Goal: Find contact information: Find contact information

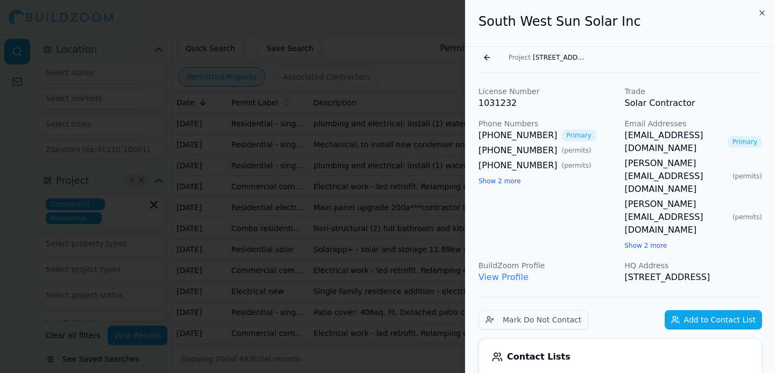
scroll to position [2892, 0]
click at [546, 94] on p "License Number" at bounding box center [547, 91] width 138 height 11
click at [486, 54] on button "Go back" at bounding box center [486, 57] width 17 height 17
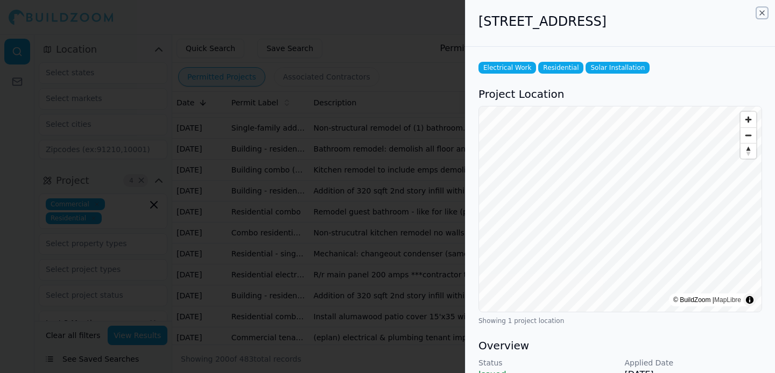
click at [763, 15] on icon "button" at bounding box center [762, 13] width 9 height 9
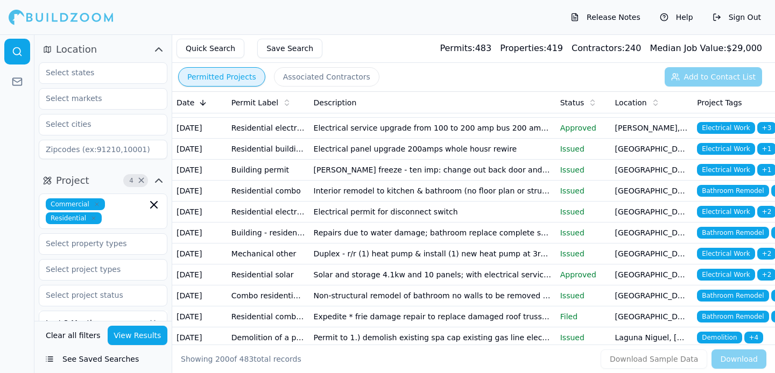
scroll to position [2126, 0]
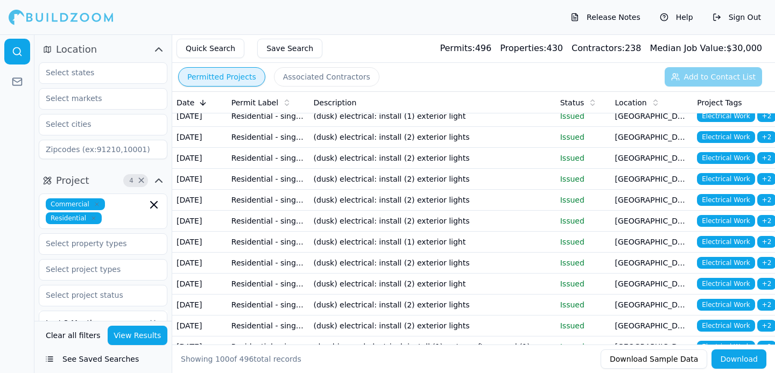
scroll to position [184, 0]
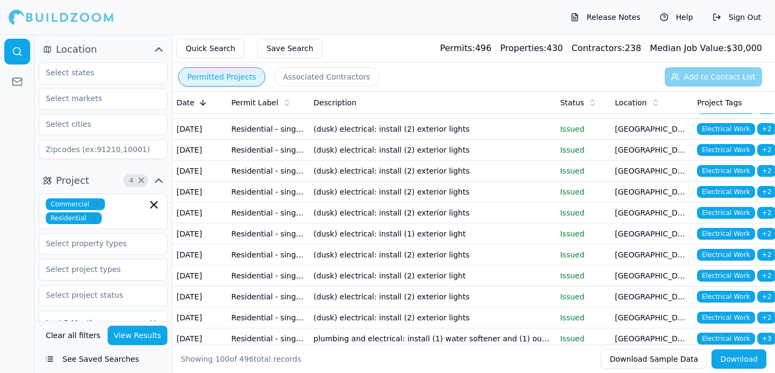
click at [453, 119] on td "(dusk) electrical: install (1) exterior light" at bounding box center [432, 108] width 246 height 21
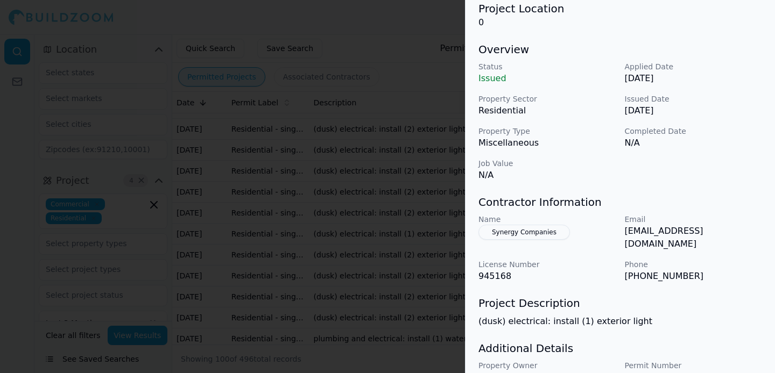
scroll to position [131, 0]
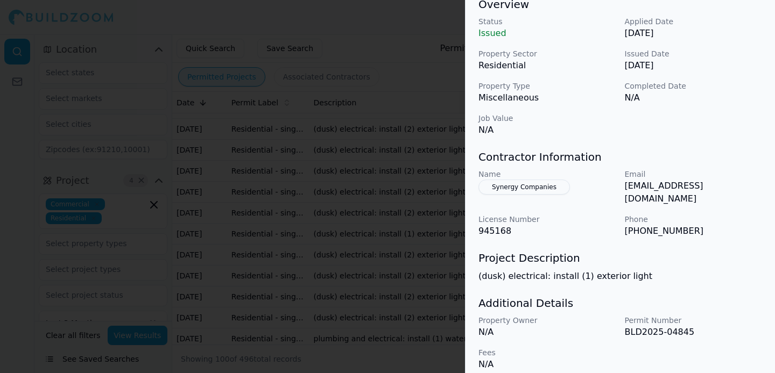
click at [406, 194] on div at bounding box center [387, 186] width 775 height 373
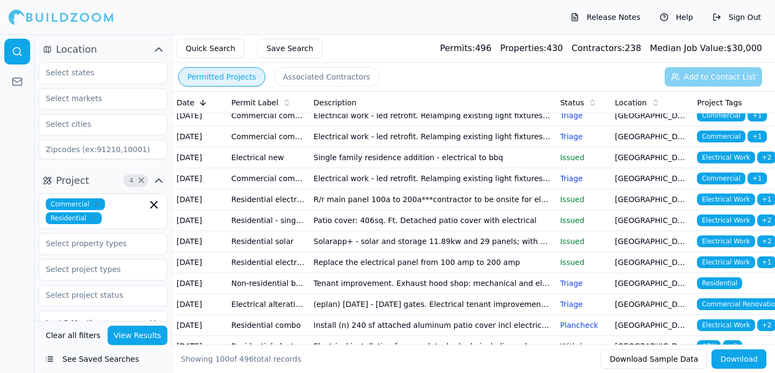
scroll to position [545, 0]
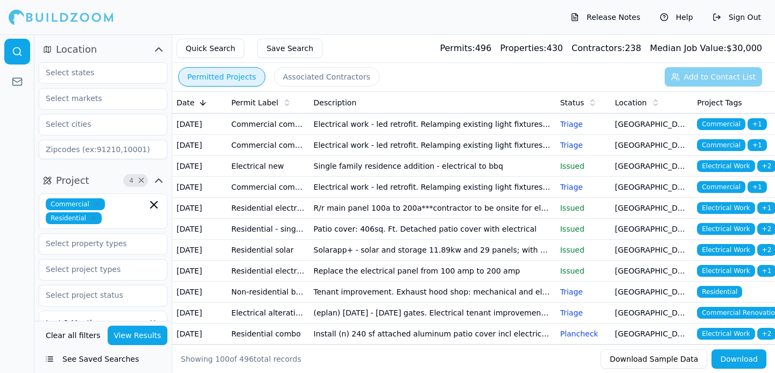
click at [408, 72] on td "Non-structural (2) full bathroom and kitchen remodel includes all related elect…" at bounding box center [432, 61] width 246 height 21
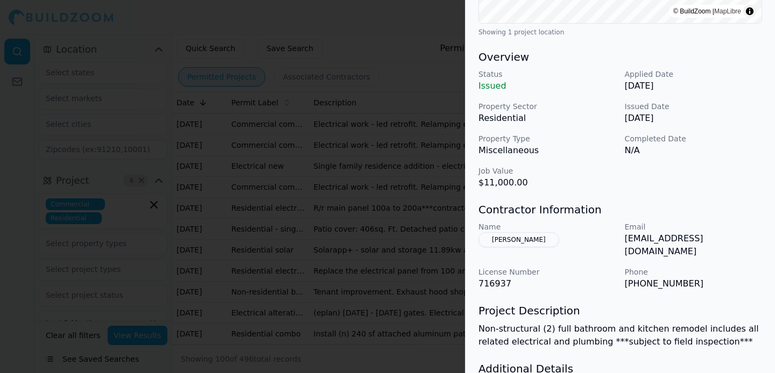
scroll to position [304, 0]
click at [438, 270] on div at bounding box center [387, 186] width 775 height 373
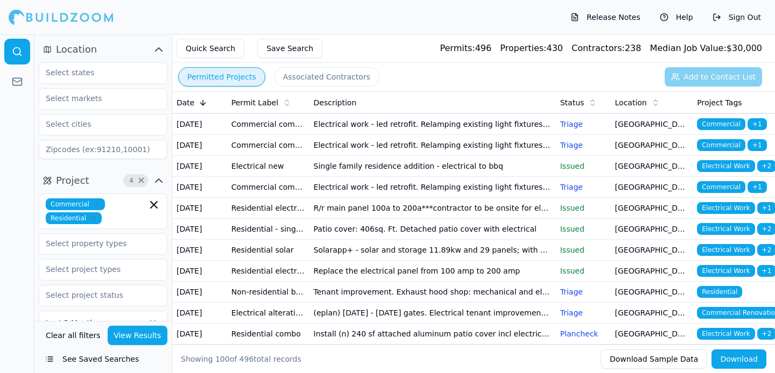
click at [429, 93] on td "Main panel upgrade 200a***contractor to be onsite for electrical panel inspecti…" at bounding box center [432, 82] width 246 height 21
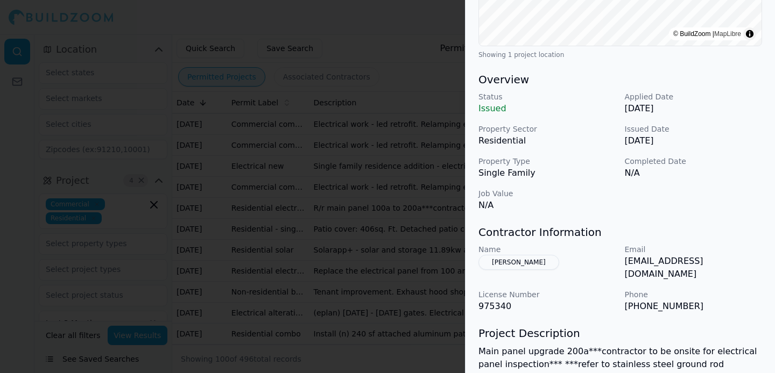
scroll to position [273, 0]
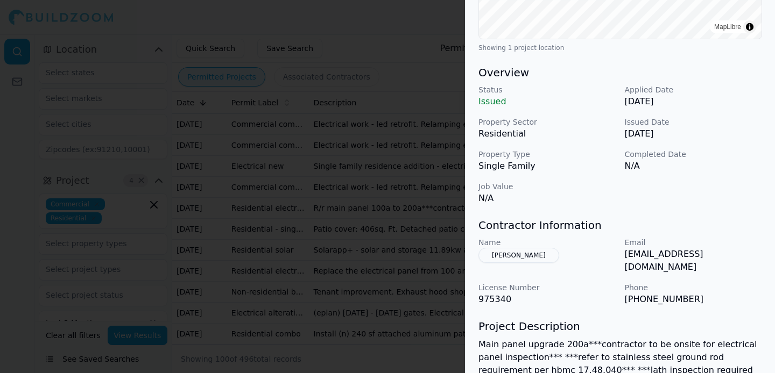
click at [379, 264] on div at bounding box center [387, 186] width 775 height 373
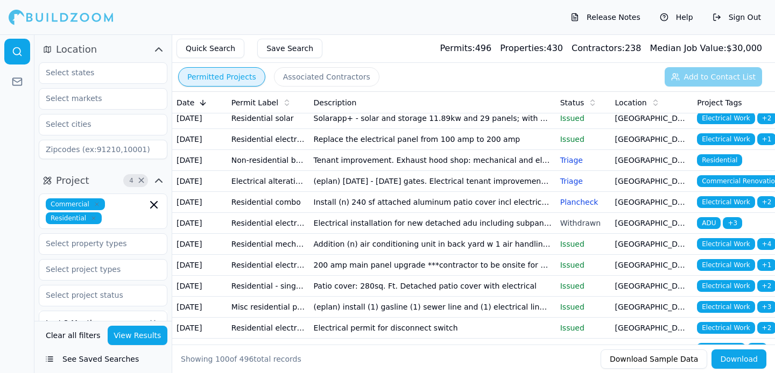
scroll to position [692, 0]
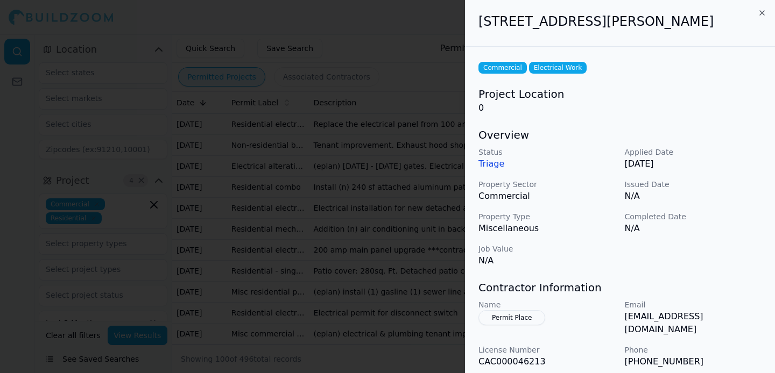
click at [420, 225] on div at bounding box center [387, 186] width 775 height 373
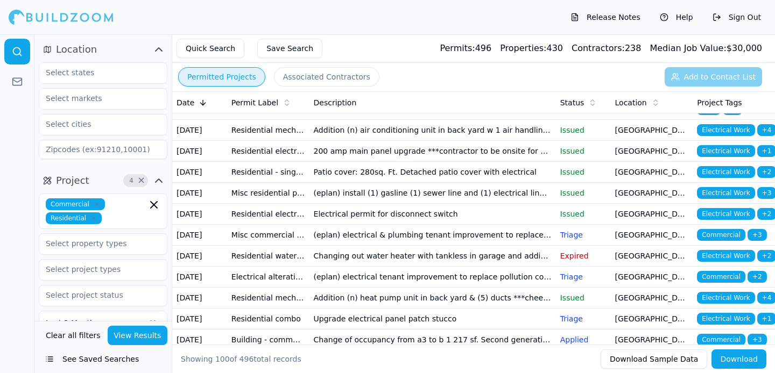
scroll to position [793, 0]
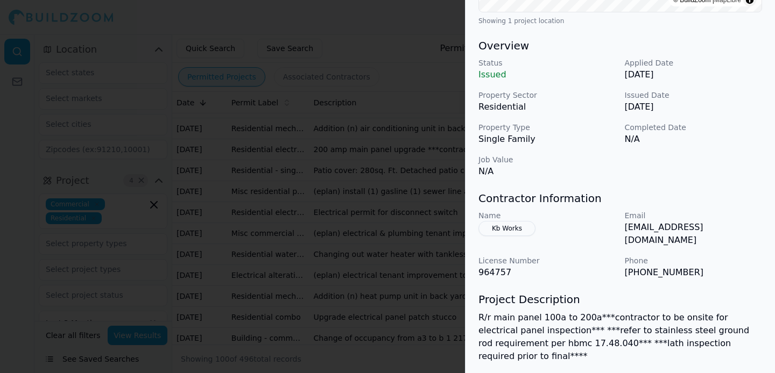
scroll to position [361, 0]
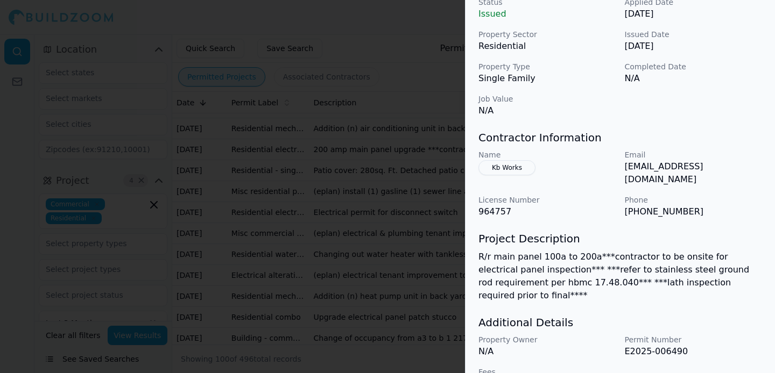
click at [588, 271] on p "R/r main panel 100a to 200a***contractor to be onsite for electrical panel insp…" at bounding box center [620, 277] width 284 height 52
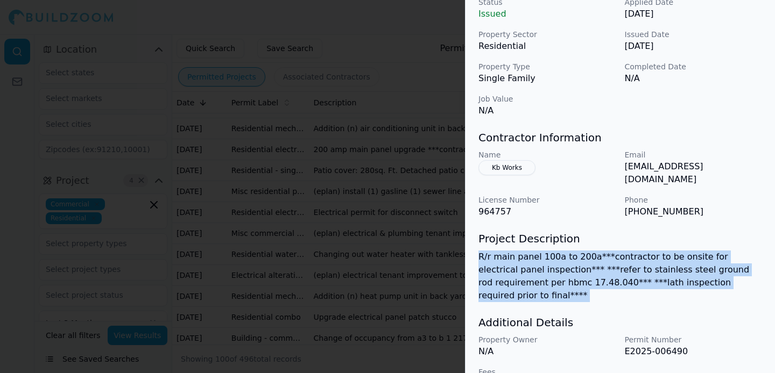
click at [588, 271] on p "R/r main panel 100a to 200a***contractor to be onsite for electrical panel insp…" at bounding box center [620, 277] width 284 height 52
click at [603, 269] on p "R/r main panel 100a to 200a***contractor to be onsite for electrical panel insp…" at bounding box center [620, 277] width 284 height 52
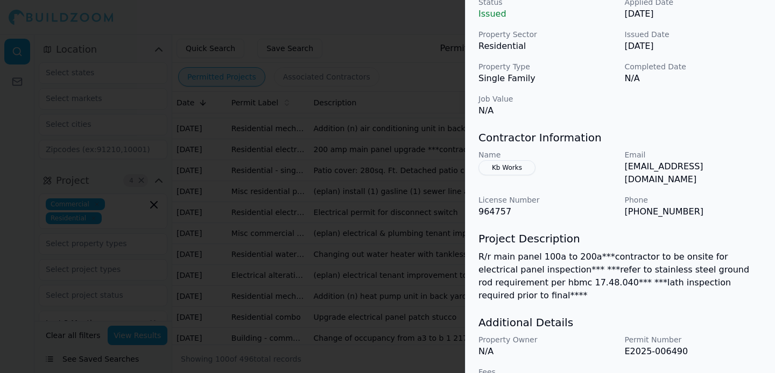
click at [523, 175] on button "Kb Works" at bounding box center [506, 167] width 57 height 15
click at [523, 183] on div "Name Kb Works" at bounding box center [547, 168] width 138 height 37
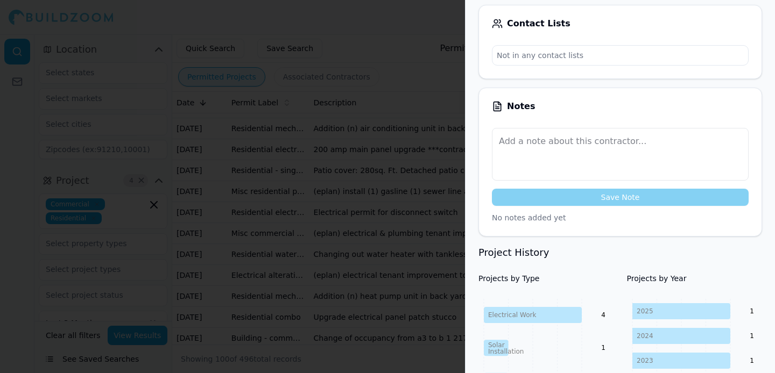
scroll to position [67, 0]
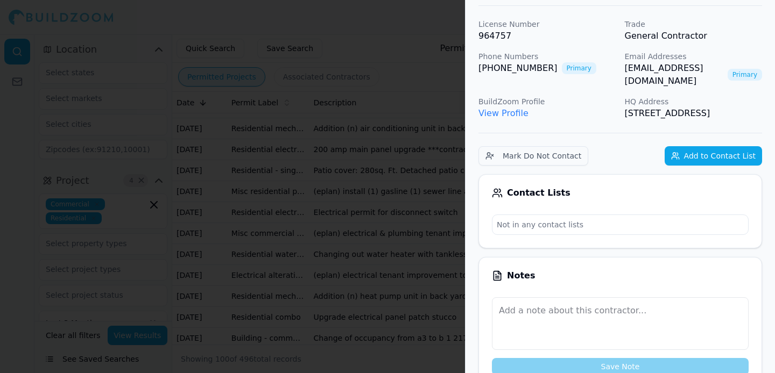
click at [390, 158] on div at bounding box center [387, 186] width 775 height 373
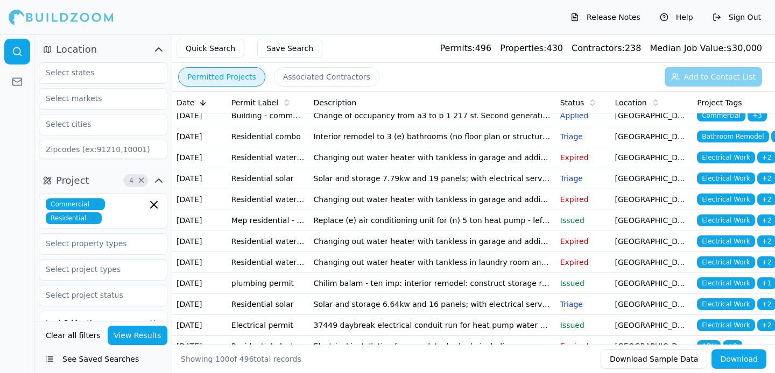
scroll to position [1017, 0]
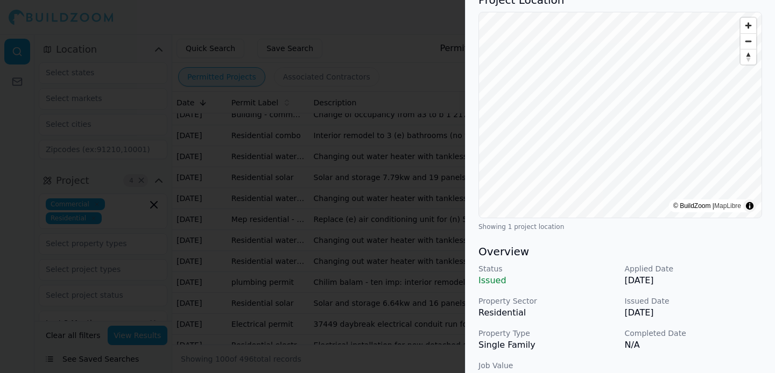
scroll to position [342, 0]
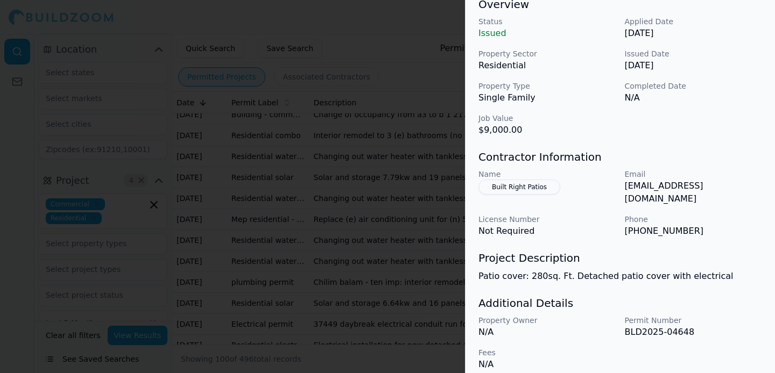
click at [542, 190] on button "Built Right Patios" at bounding box center [519, 187] width 82 height 15
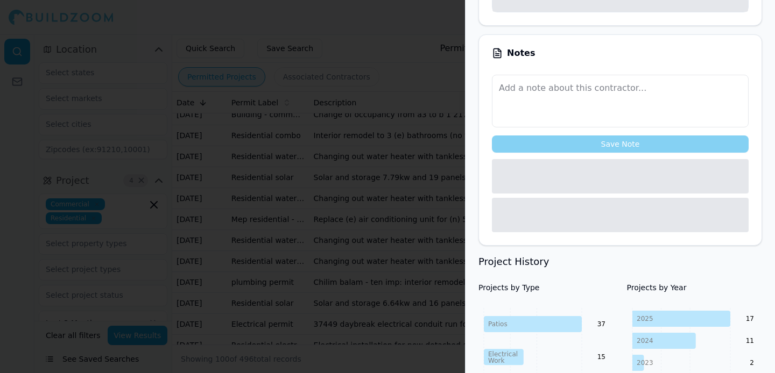
scroll to position [368, 0]
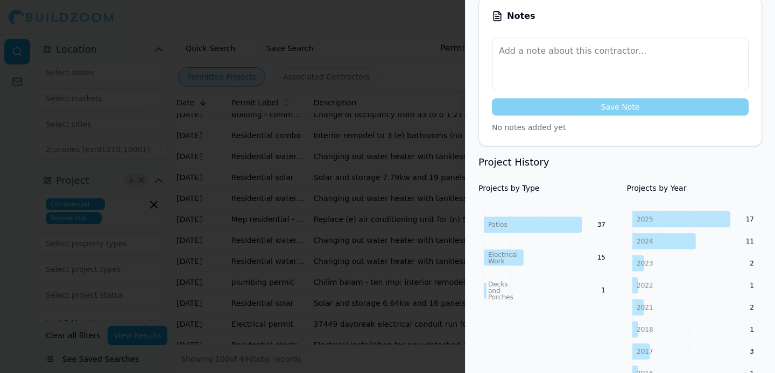
click at [412, 214] on div at bounding box center [387, 186] width 775 height 373
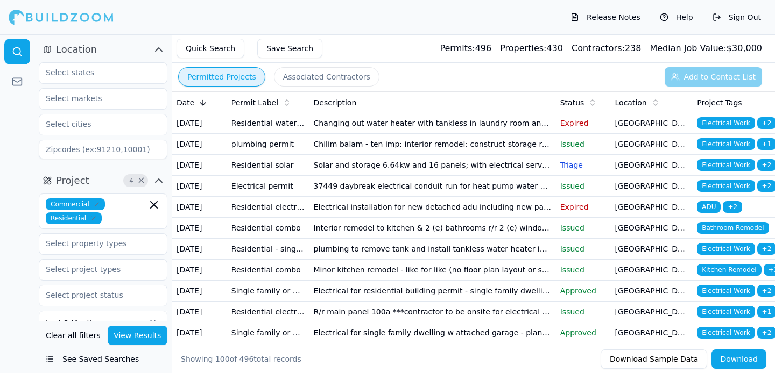
scroll to position [1157, 0]
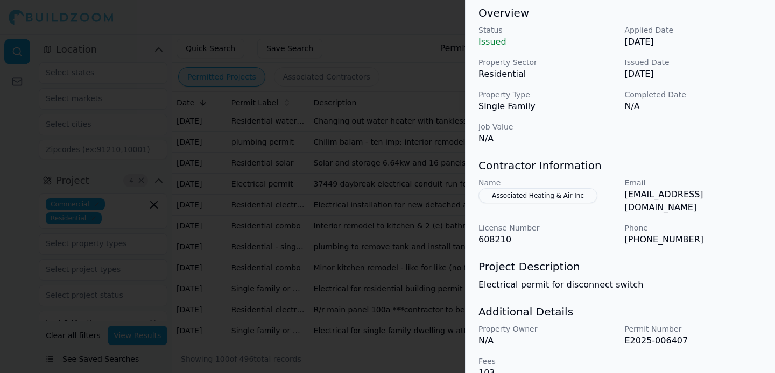
scroll to position [334, 0]
click at [544, 203] on button "Associated Heating & Air Inc" at bounding box center [537, 195] width 119 height 15
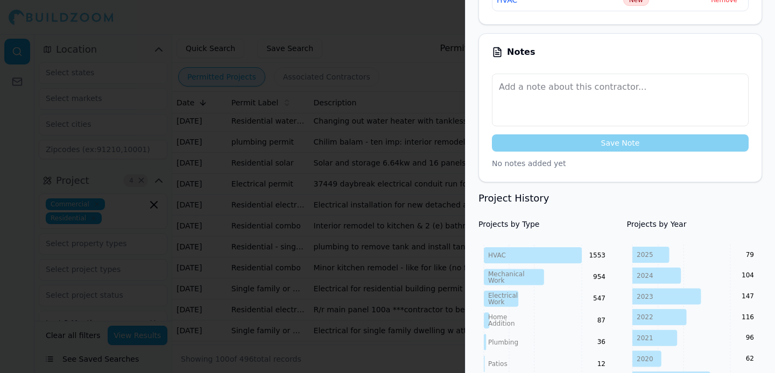
click at [425, 213] on div at bounding box center [387, 186] width 775 height 373
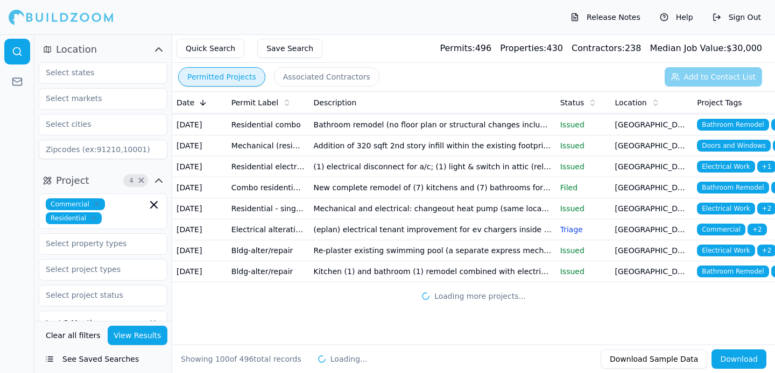
scroll to position [2113, 0]
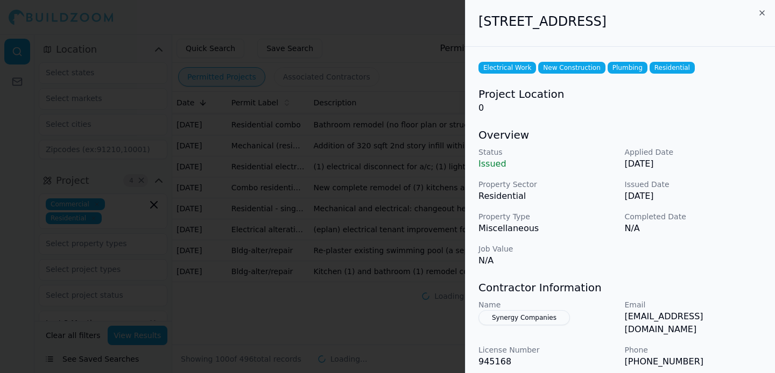
click at [375, 234] on div at bounding box center [387, 186] width 775 height 373
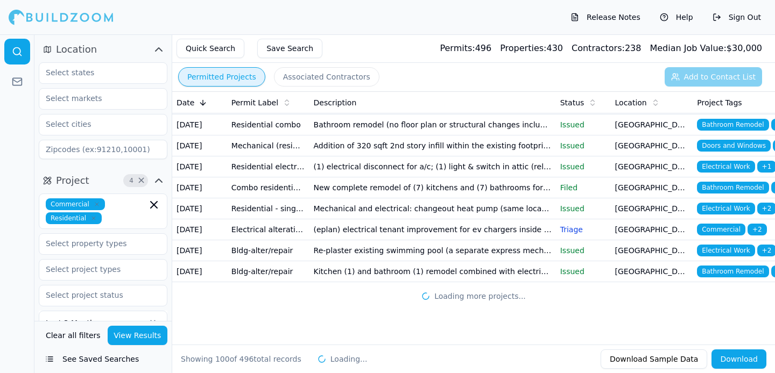
scroll to position [2298, 0]
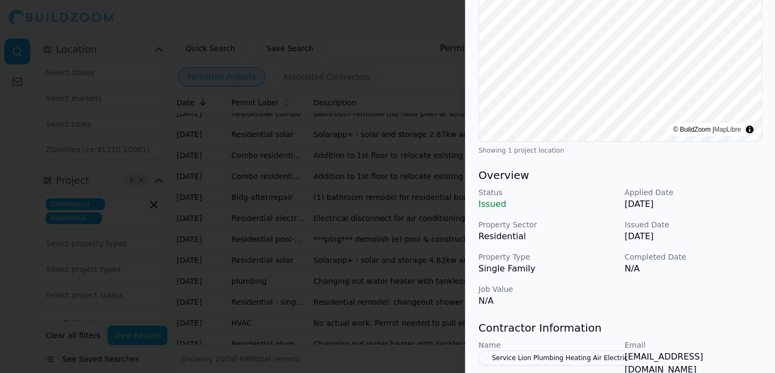
scroll to position [342, 0]
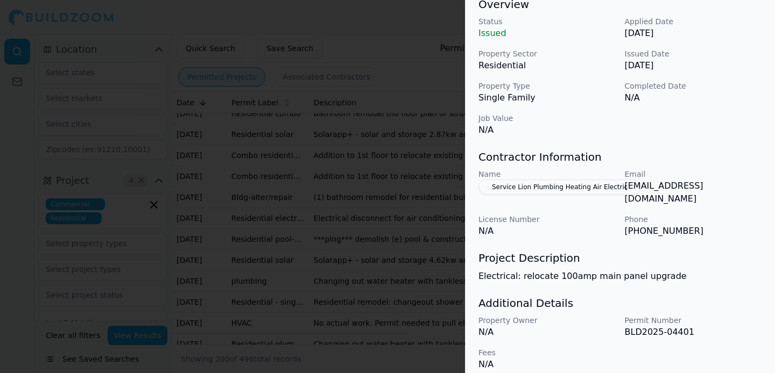
click at [570, 194] on button "Service Lion Plumbing Heating Air Electric" at bounding box center [559, 187] width 163 height 15
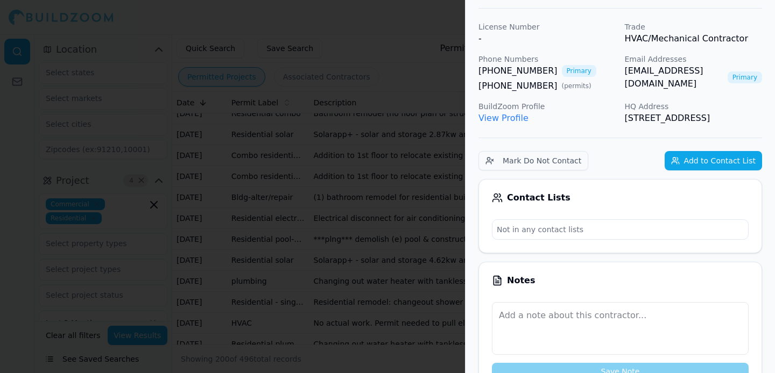
scroll to position [0, 0]
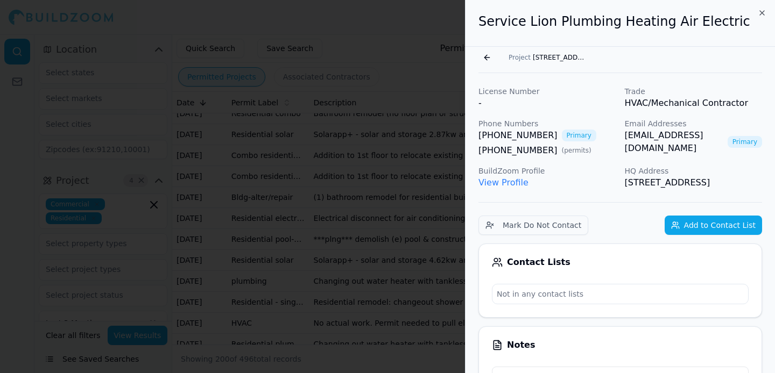
click at [641, 136] on link "[EMAIL_ADDRESS][DOMAIN_NAME]" at bounding box center [674, 142] width 98 height 26
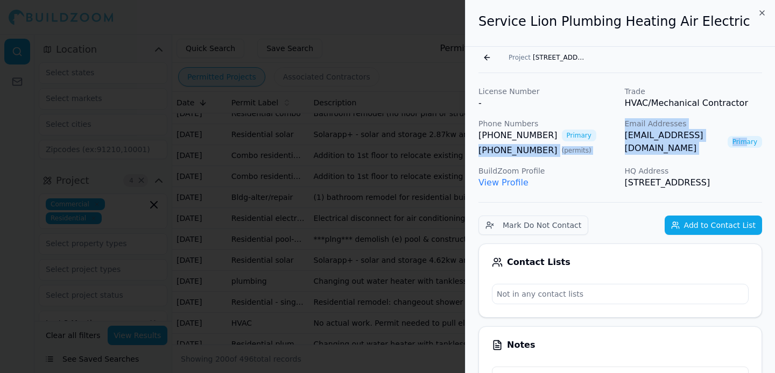
drag, startPoint x: 619, startPoint y: 134, endPoint x: 744, endPoint y: 139, distance: 125.5
click at [745, 139] on div "License Number - Trade HVAC/Mechanical Contractor Phone Numbers [PHONE_NUMBER] …" at bounding box center [620, 137] width 284 height 103
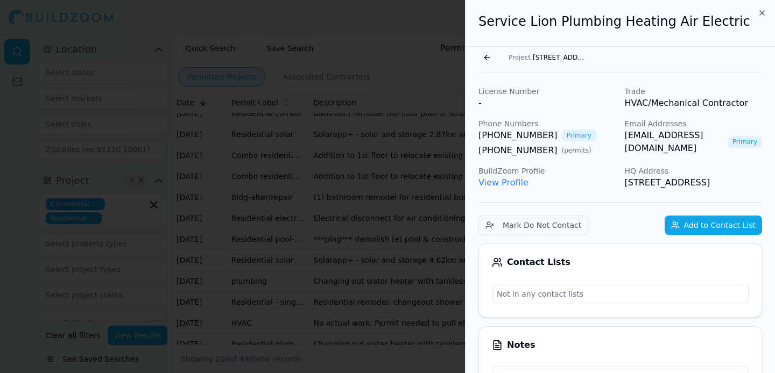
click at [727, 129] on div "[EMAIL_ADDRESS][DOMAIN_NAME] Primary" at bounding box center [694, 142] width 138 height 26
drag, startPoint x: 727, startPoint y: 134, endPoint x: 623, endPoint y: 137, distance: 103.9
click at [623, 137] on div "License Number - Trade HVAC/Mechanical Contractor Phone Numbers [PHONE_NUMBER] …" at bounding box center [620, 137] width 284 height 103
copy link "[EMAIL_ADDRESS][DOMAIN_NAME]"
